Goal: Find specific page/section: Find specific page/section

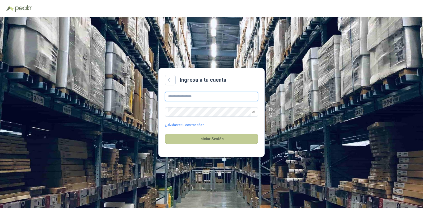
type input "**********"
click at [196, 135] on button "Iniciar Sesión" at bounding box center [211, 139] width 93 height 10
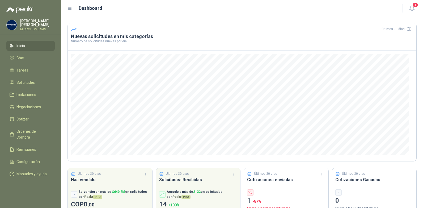
scroll to position [32, 0]
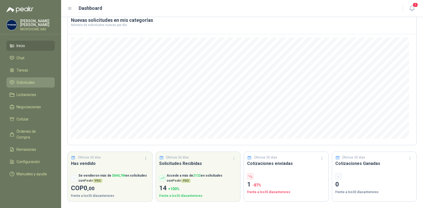
click at [14, 80] on icon at bounding box center [12, 82] width 5 height 5
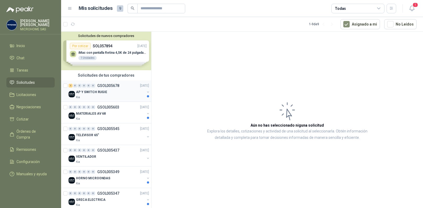
click at [102, 99] on div "2 0 0 0 0 0 GSOL005678 29/09/25 AP Y SWITCH RUGIE Kia" at bounding box center [106, 91] width 90 height 22
click at [86, 119] on div "Kia" at bounding box center [110, 119] width 69 height 4
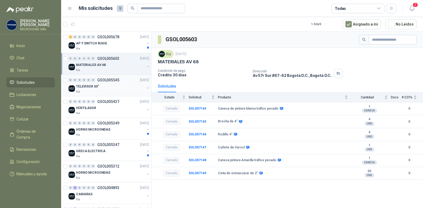
scroll to position [53, 0]
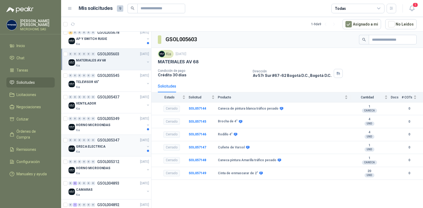
click at [96, 152] on div "Kia" at bounding box center [110, 152] width 69 height 4
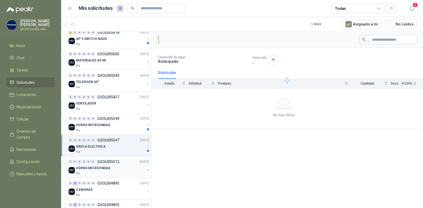
click at [91, 176] on div "0 0 0 0 0 0 GSOL005312 04/09/25 HORNO MICROONDAS Kia" at bounding box center [106, 167] width 90 height 22
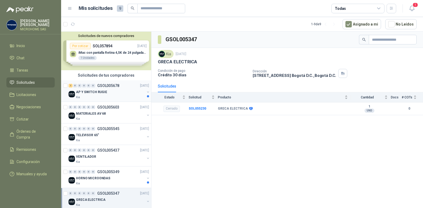
click at [93, 94] on p "AP Y SWITCH RUGIE" at bounding box center [91, 92] width 31 height 5
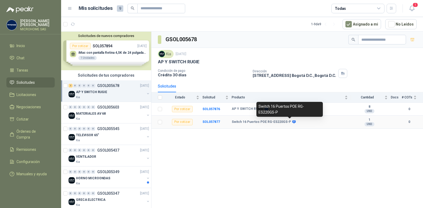
click at [292, 123] on icon at bounding box center [293, 121] width 3 height 3
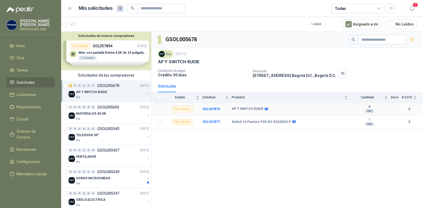
click at [265, 109] on icon at bounding box center [266, 108] width 3 height 3
